Goal: Information Seeking & Learning: Learn about a topic

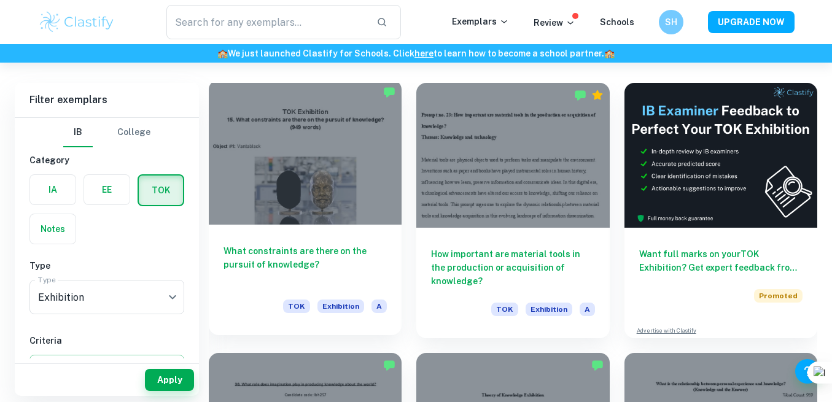
scroll to position [332, 0]
click at [336, 200] on div at bounding box center [305, 151] width 193 height 145
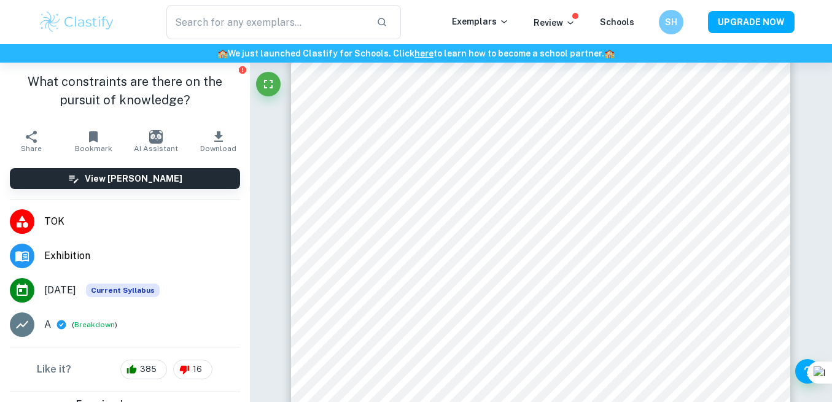
scroll to position [1542, 0]
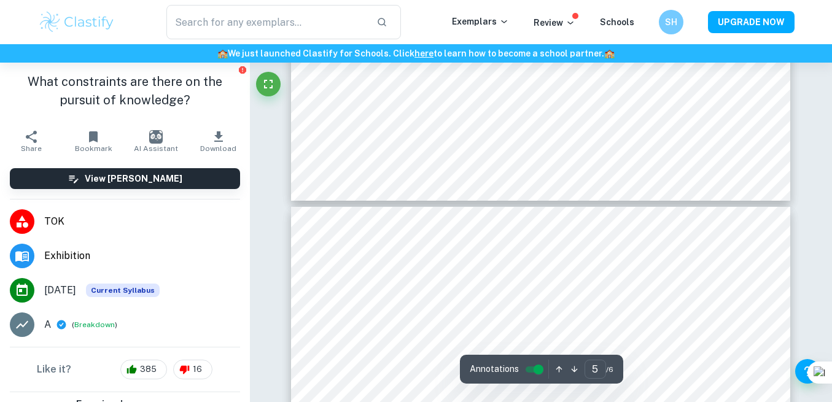
type input "6"
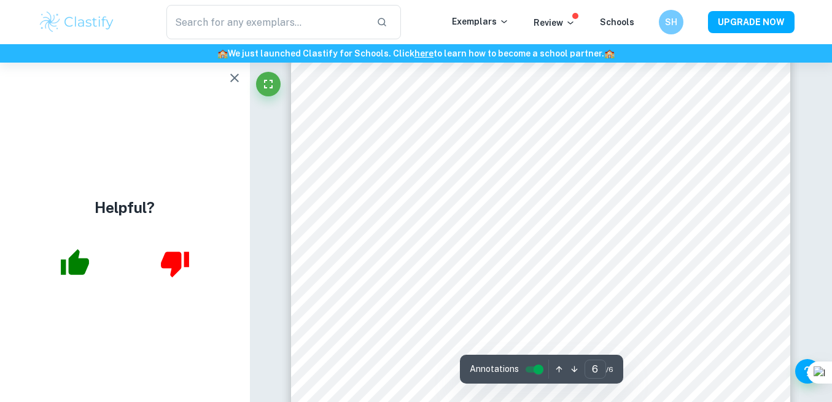
scroll to position [3441, 0]
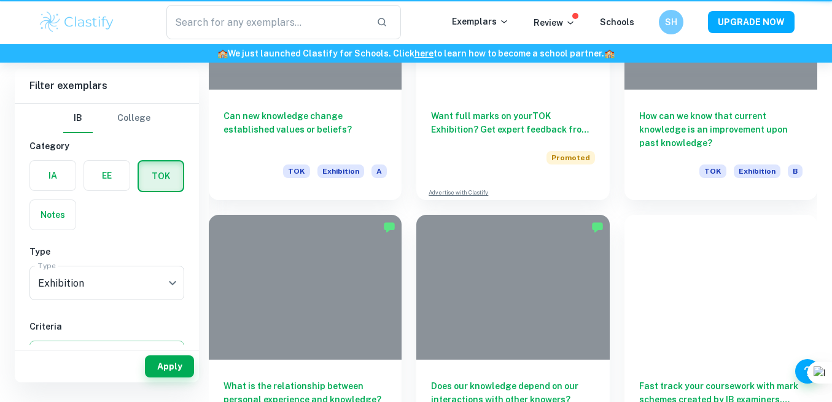
scroll to position [332, 0]
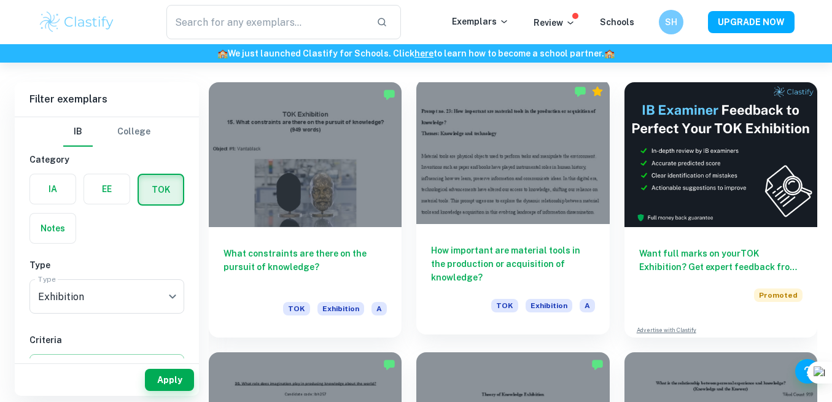
click at [464, 229] on div "How important are material tools in the production or acquisition of knowledge?…" at bounding box center [513, 279] width 193 height 111
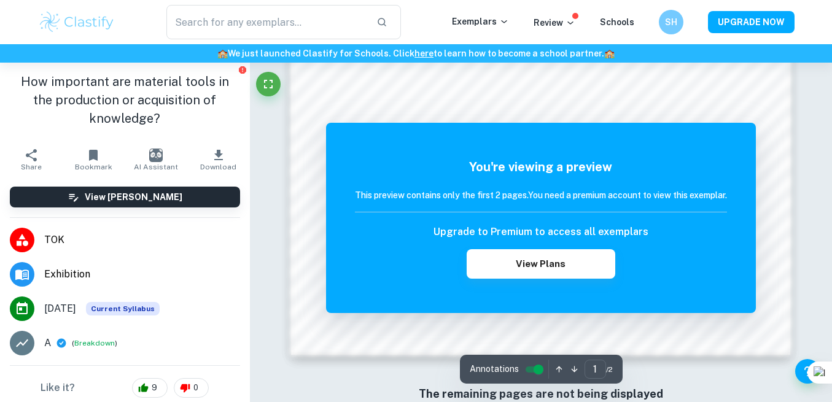
scroll to position [1174, 0]
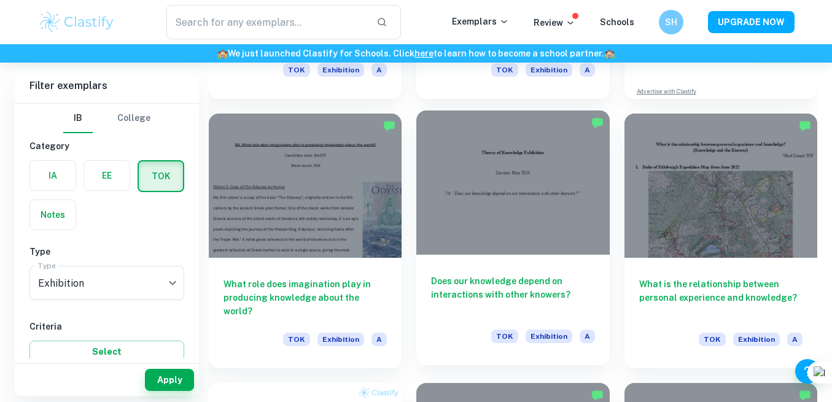
scroll to position [582, 0]
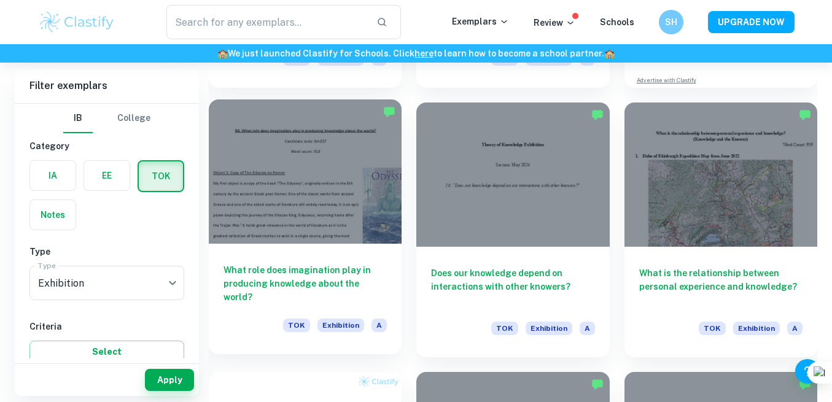
click at [366, 219] on div at bounding box center [305, 172] width 193 height 145
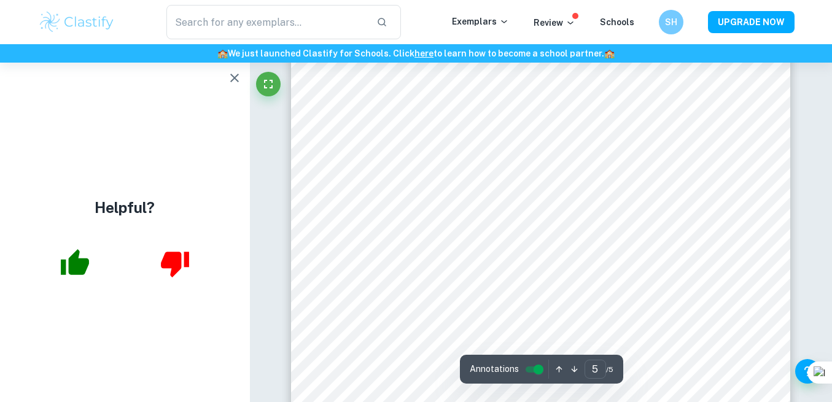
scroll to position [2959, 0]
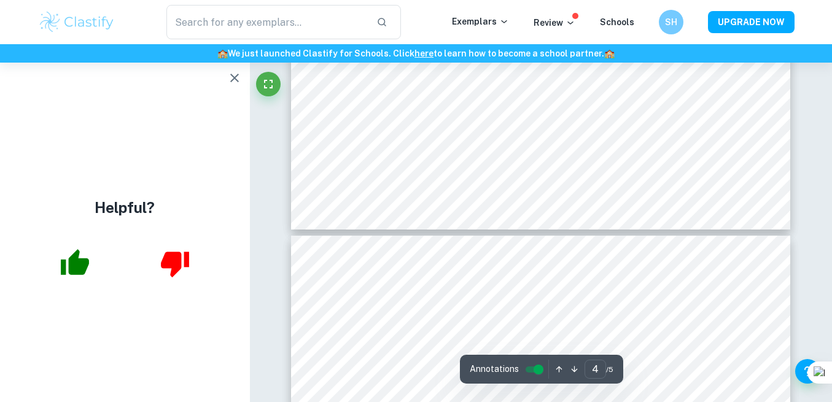
type input "3"
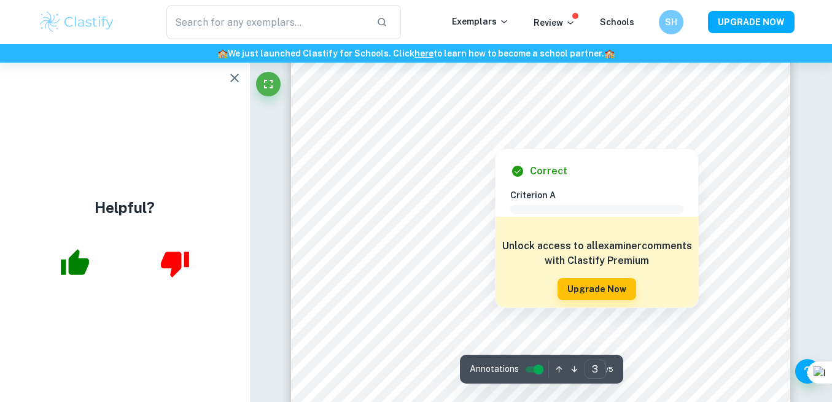
scroll to position [1720, 0]
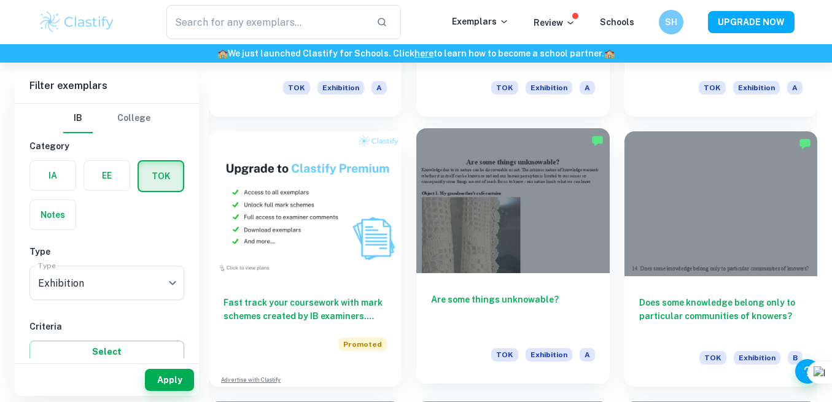
scroll to position [850, 0]
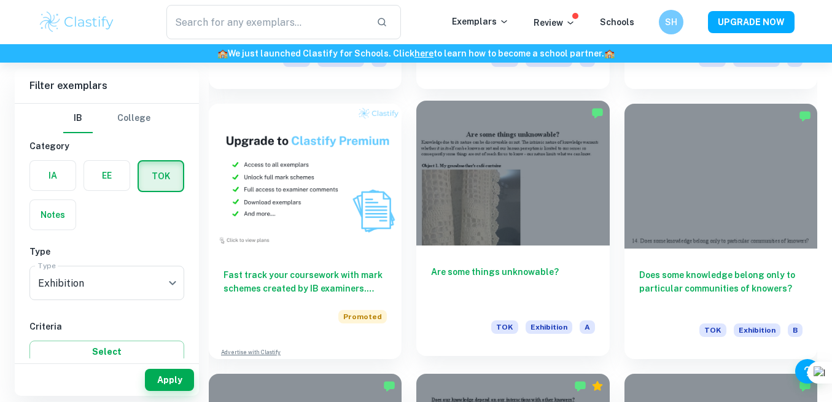
click at [566, 226] on div at bounding box center [513, 173] width 193 height 145
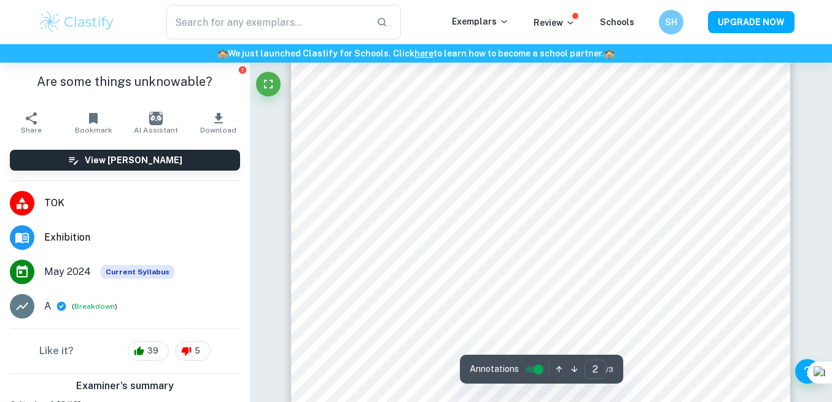
scroll to position [1154, 0]
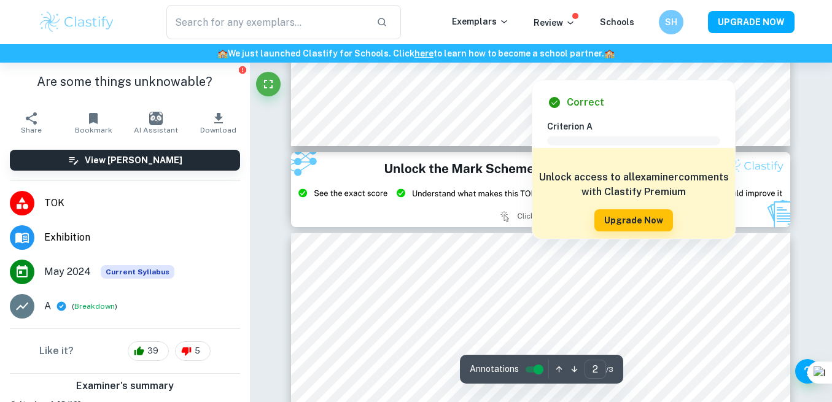
type input "3"
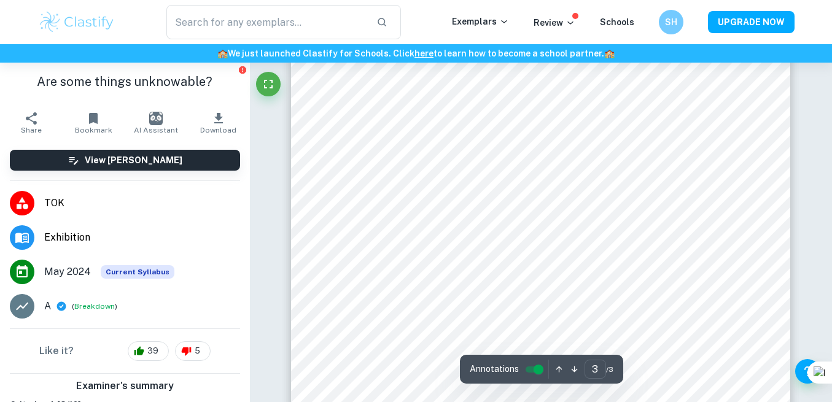
scroll to position [1975, 0]
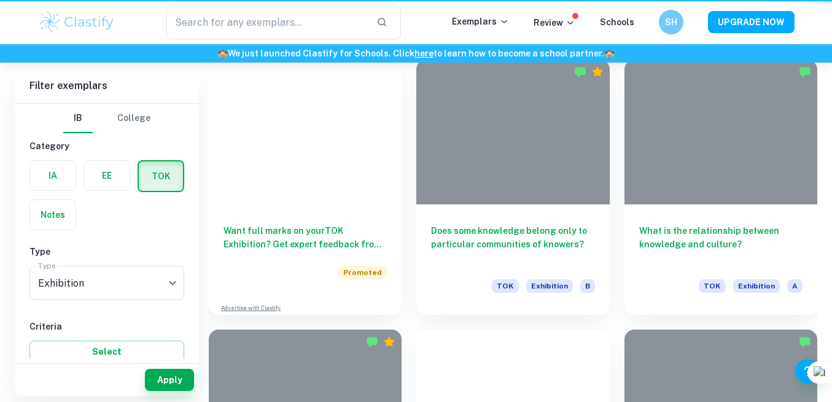
scroll to position [850, 0]
